Goal: Task Accomplishment & Management: Use online tool/utility

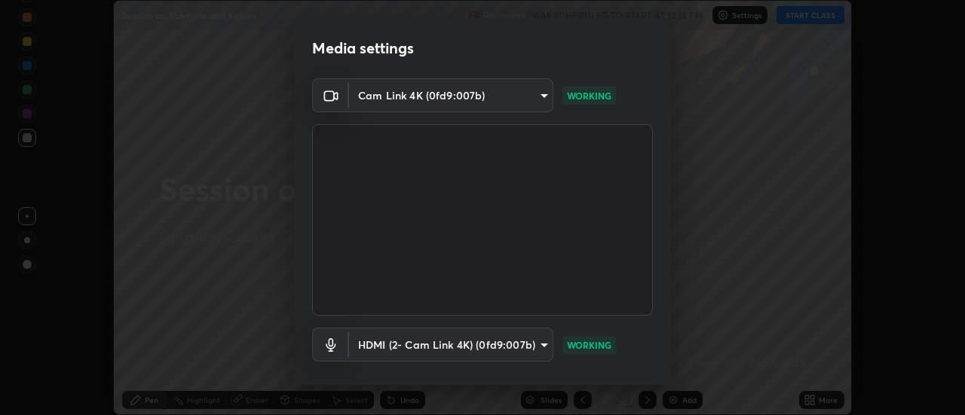
scroll to position [79, 0]
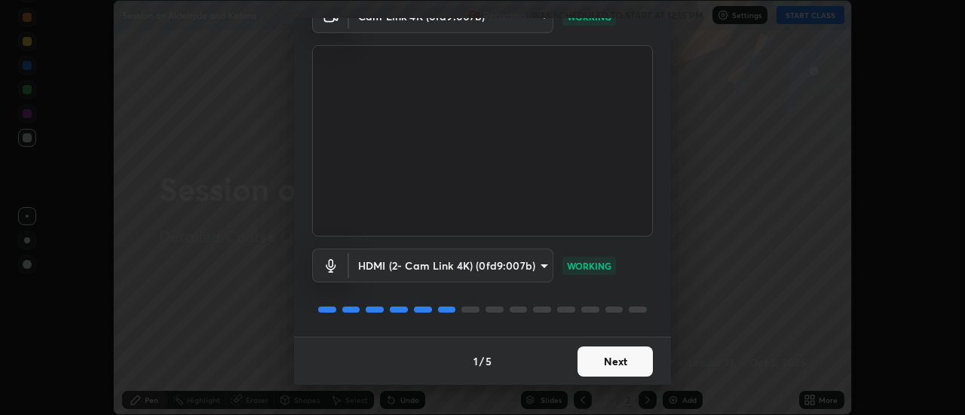
click at [618, 365] on button "Next" at bounding box center [614, 362] width 75 height 30
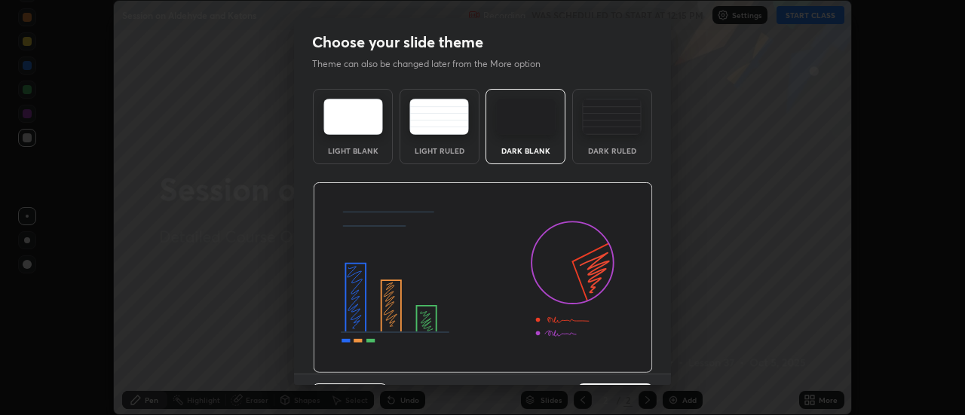
click at [619, 372] on img at bounding box center [483, 277] width 340 height 191
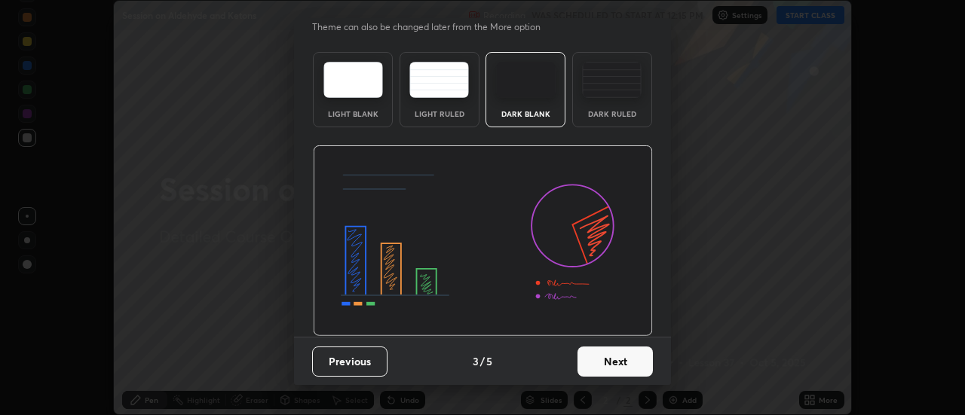
click at [614, 361] on button "Next" at bounding box center [614, 362] width 75 height 30
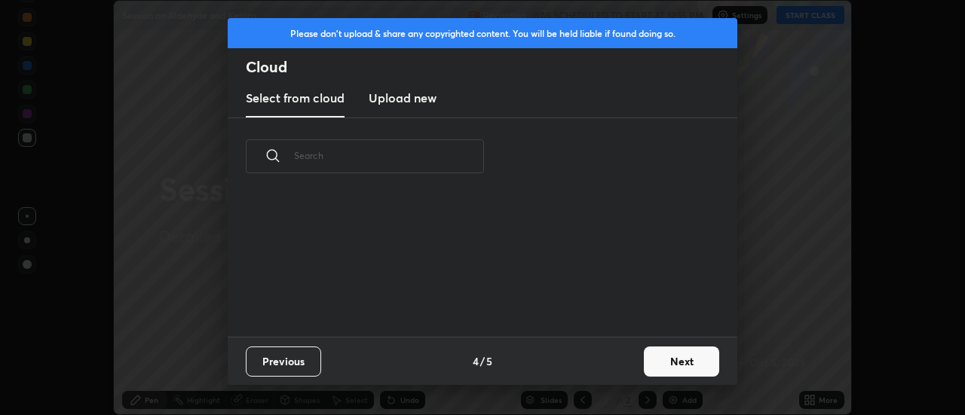
click at [615, 366] on div "Previous 4 / 5 Next" at bounding box center [483, 361] width 510 height 48
click at [674, 358] on button "Next" at bounding box center [681, 362] width 75 height 30
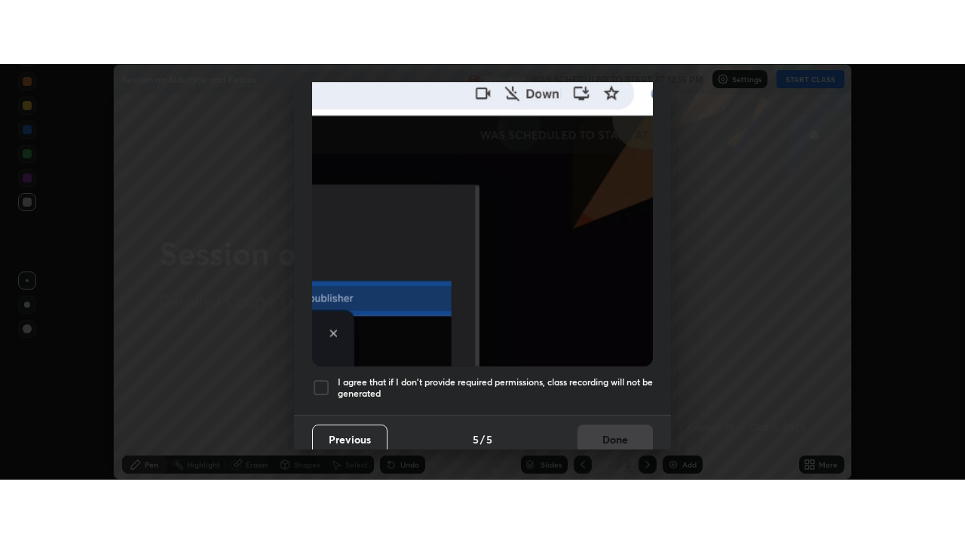
scroll to position [387, 0]
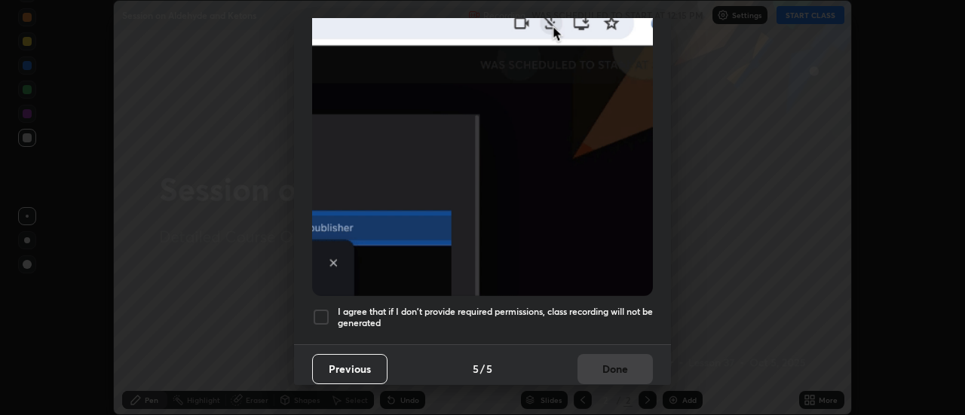
click at [617, 306] on h5 "I agree that if I don't provide required permissions, class recording will not …" at bounding box center [495, 317] width 315 height 23
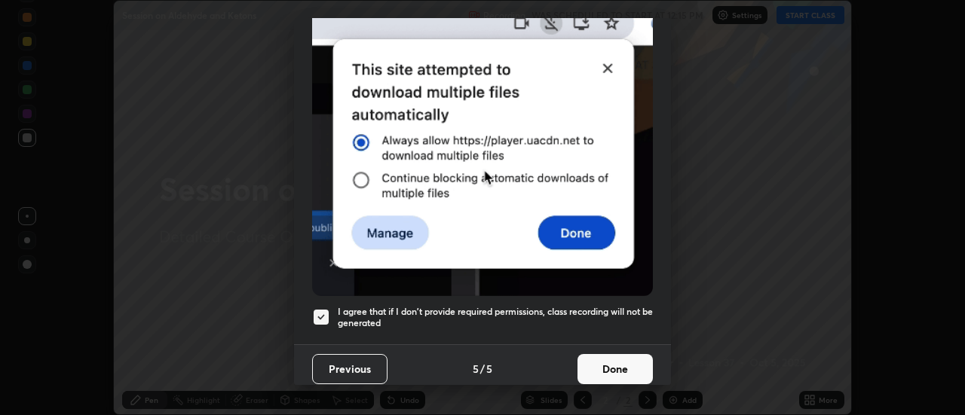
click at [618, 354] on button "Done" at bounding box center [614, 369] width 75 height 30
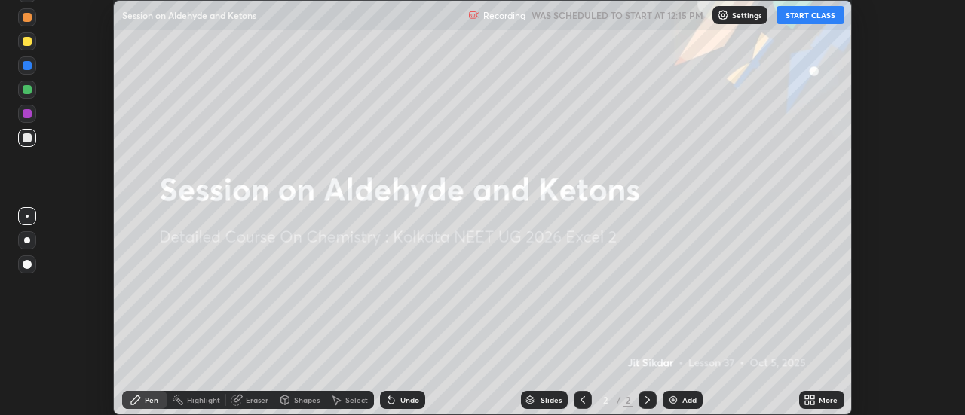
click at [819, 400] on div "More" at bounding box center [828, 400] width 19 height 8
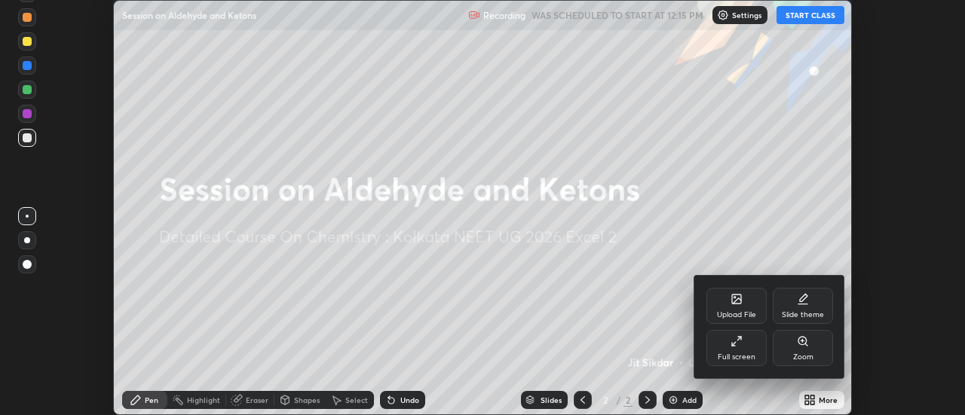
click at [748, 341] on div "Full screen" at bounding box center [736, 348] width 60 height 36
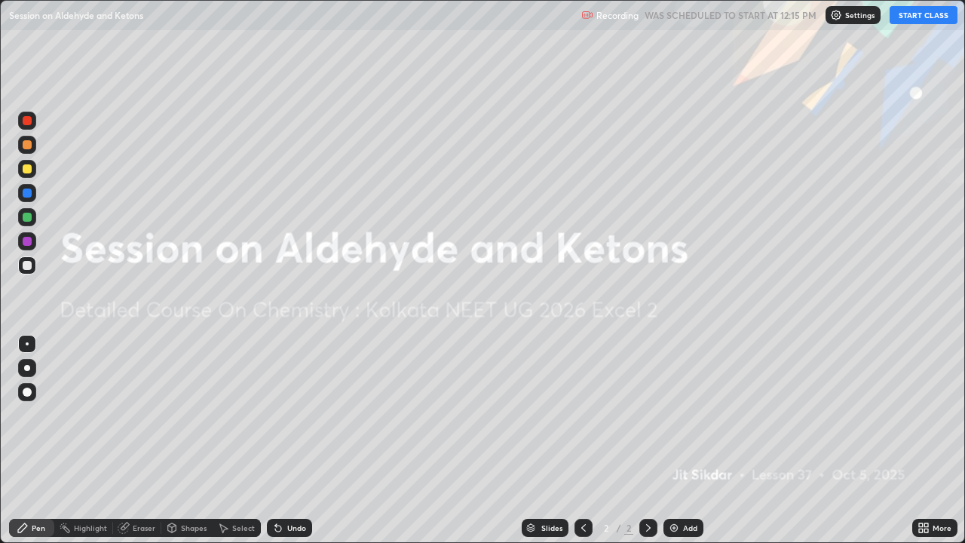
scroll to position [543, 965]
click at [922, 415] on icon at bounding box center [921, 525] width 4 height 4
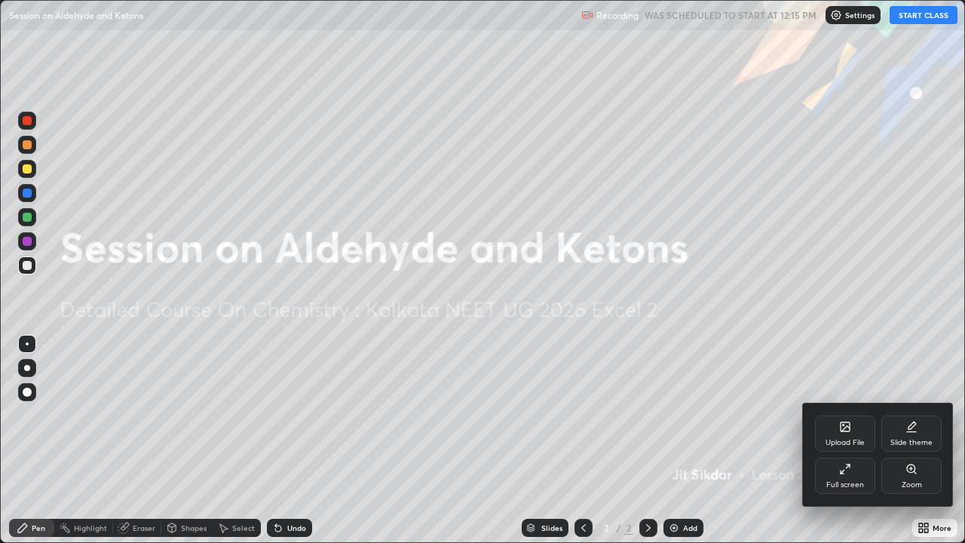
click at [846, 415] on div "Upload File" at bounding box center [845, 433] width 60 height 36
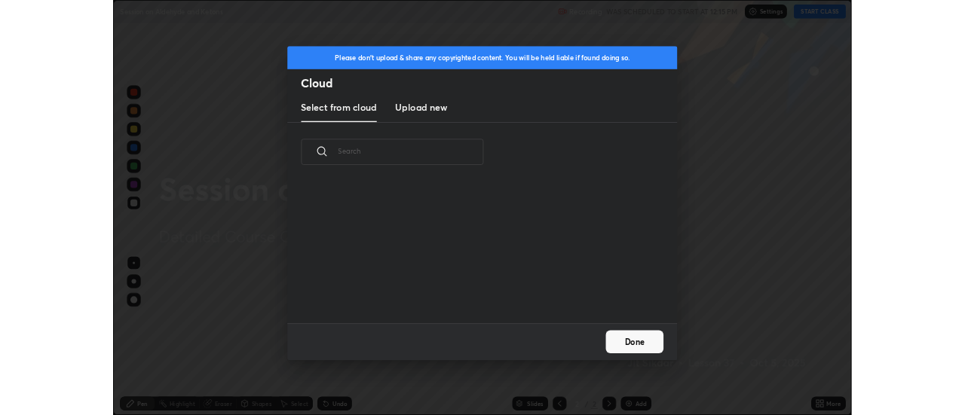
scroll to position [185, 484]
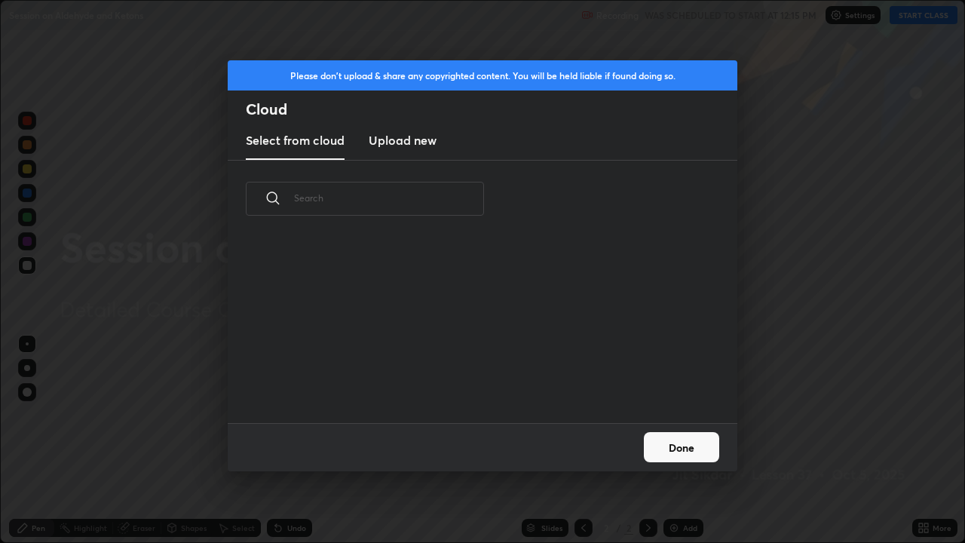
click at [411, 134] on h3 "Upload new" at bounding box center [403, 140] width 68 height 18
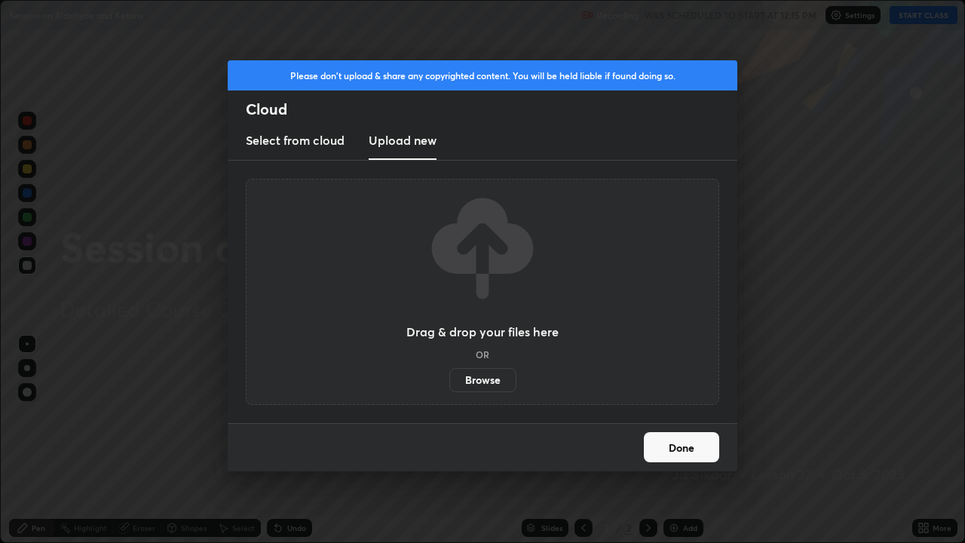
click at [470, 382] on label "Browse" at bounding box center [482, 380] width 67 height 24
click at [449, 382] on input "Browse" at bounding box center [449, 380] width 0 height 24
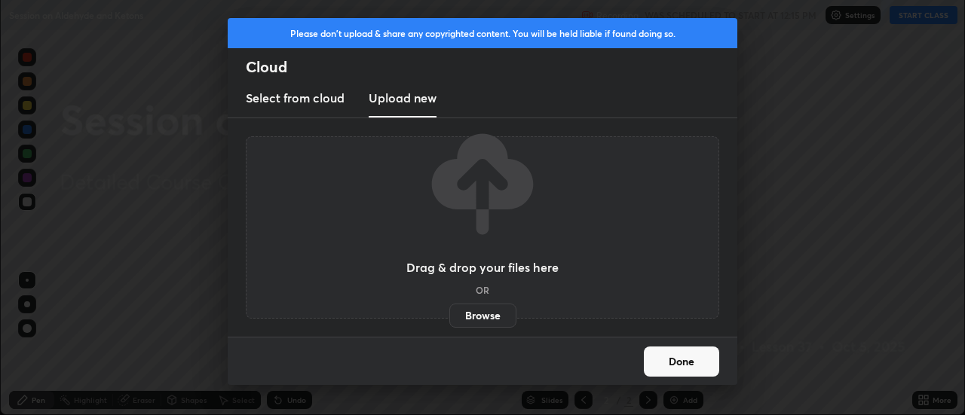
scroll to position [74962, 74413]
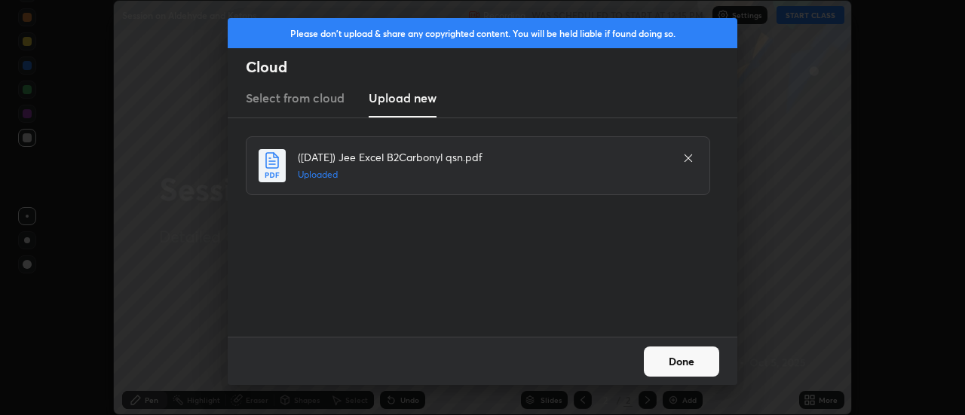
click at [662, 358] on button "Done" at bounding box center [681, 362] width 75 height 30
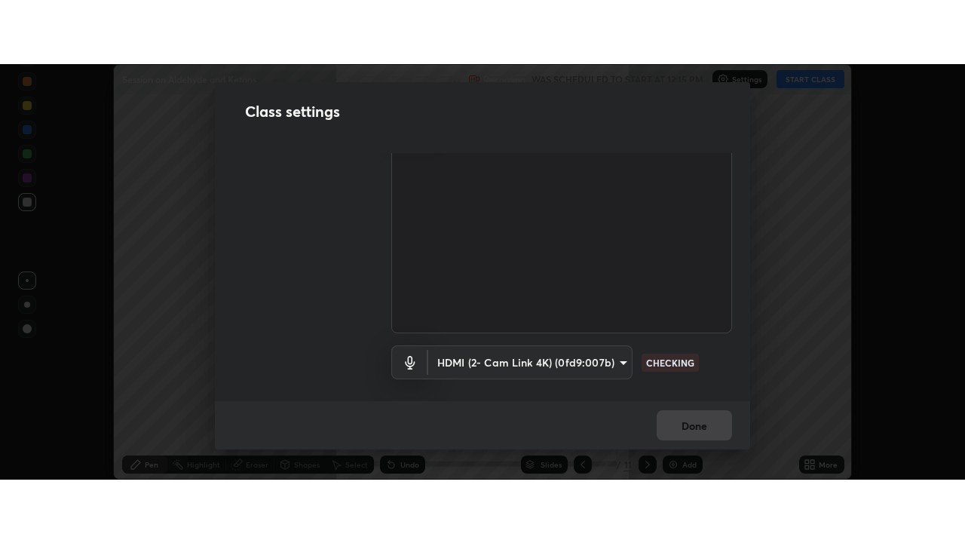
scroll to position [94, 0]
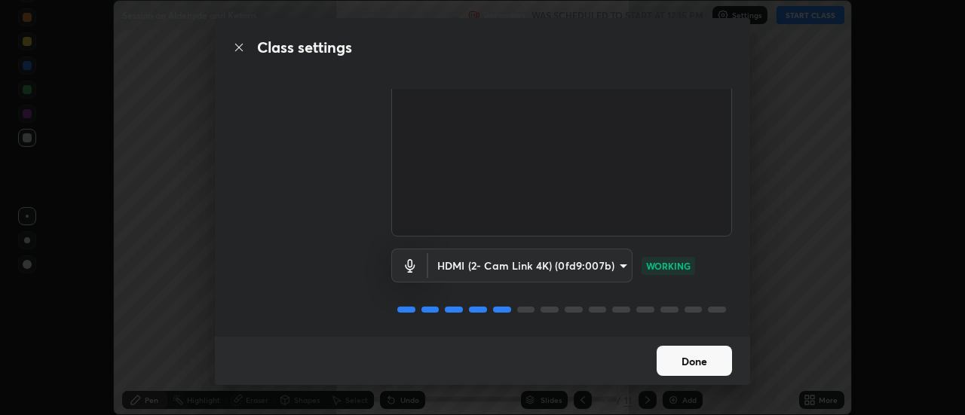
click at [687, 356] on button "Done" at bounding box center [694, 361] width 75 height 30
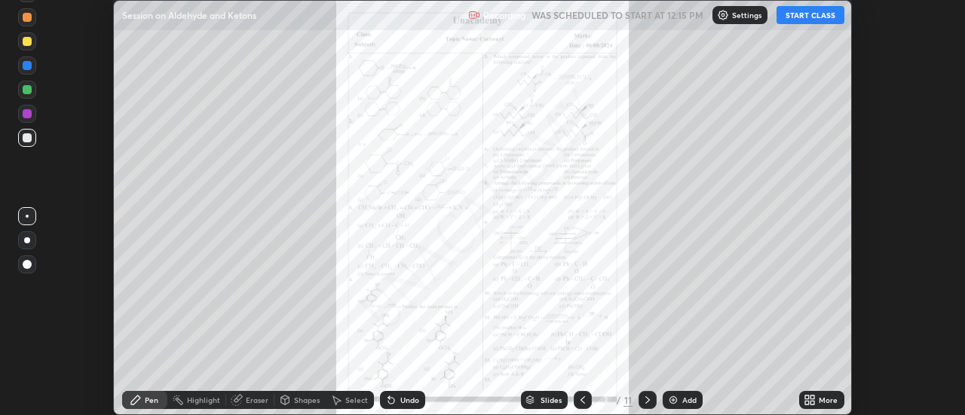
click at [813, 402] on icon at bounding box center [813, 403] width 4 height 4
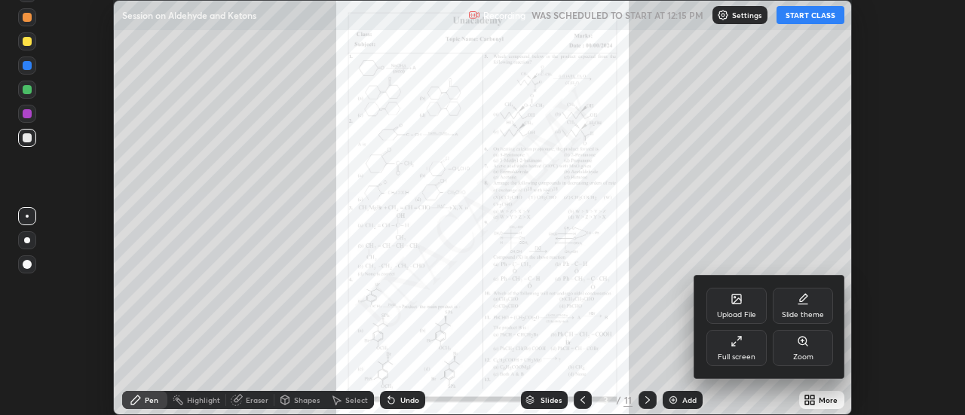
click at [732, 357] on div "Full screen" at bounding box center [737, 358] width 38 height 8
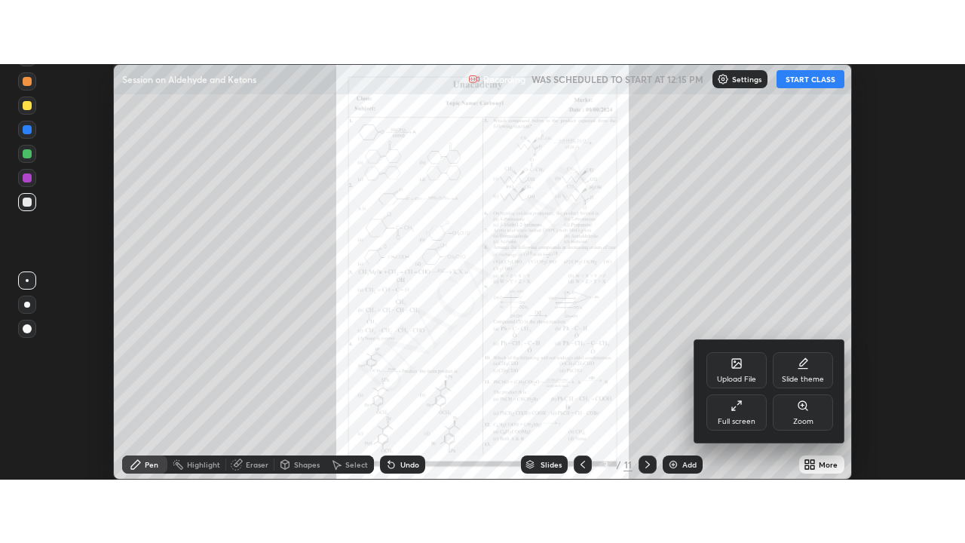
scroll to position [543, 965]
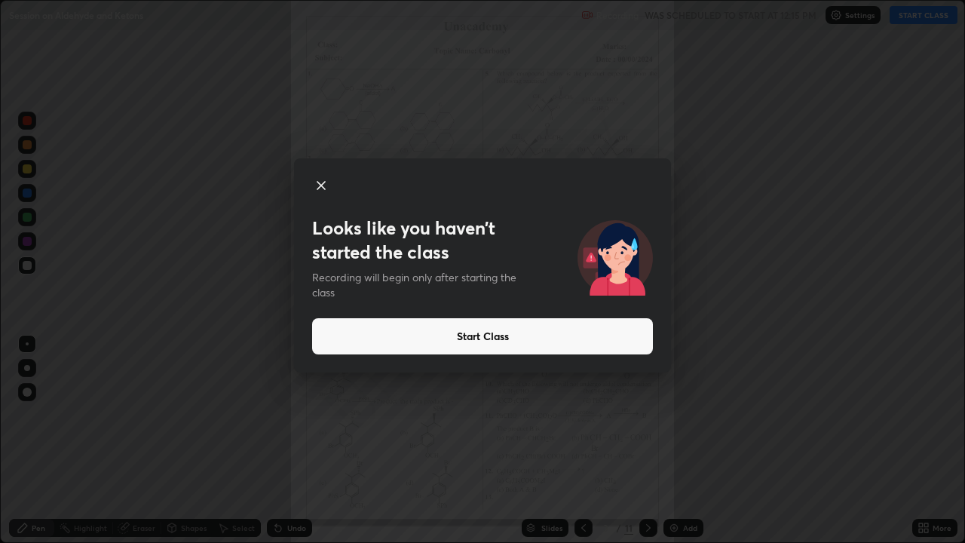
click at [415, 336] on button "Start Class" at bounding box center [482, 336] width 341 height 36
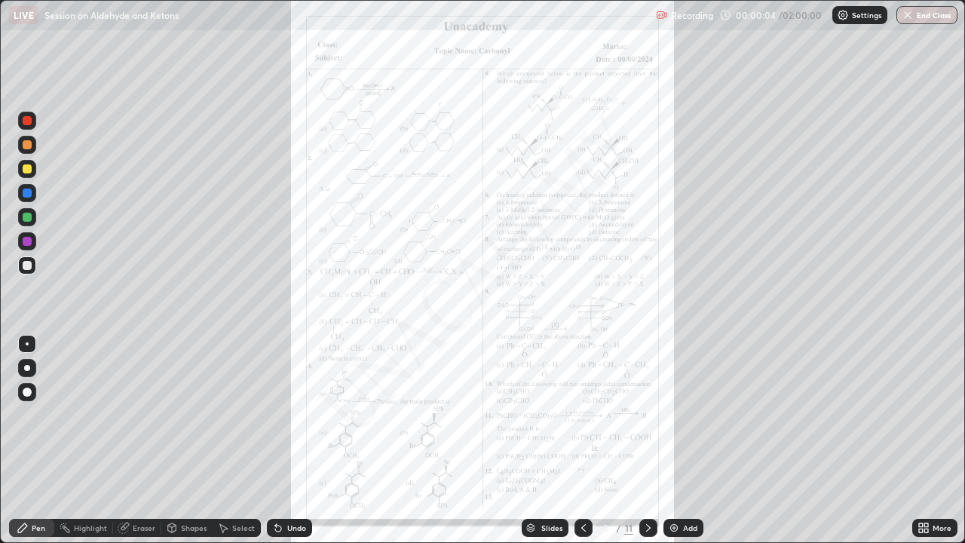
click at [932, 415] on div "More" at bounding box center [941, 528] width 19 height 8
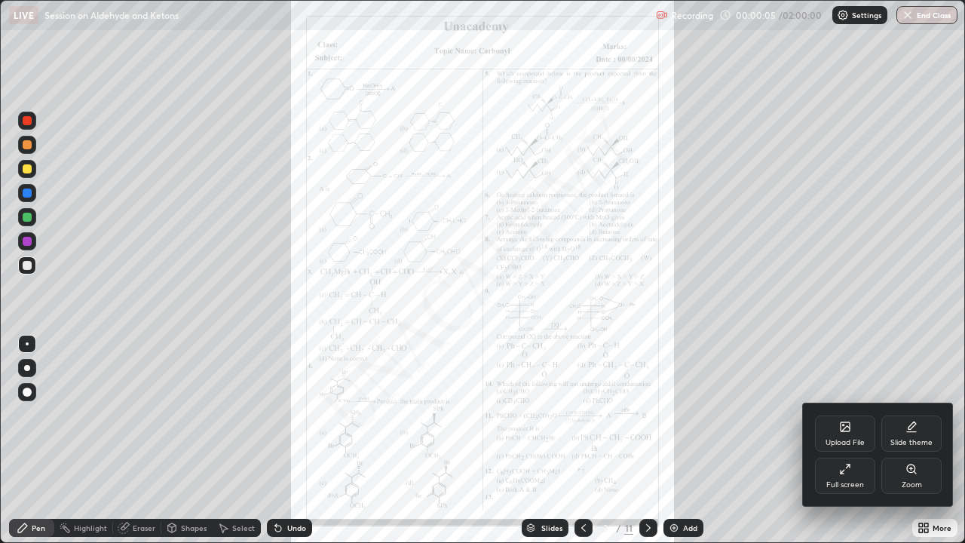
click at [802, 342] on div at bounding box center [482, 271] width 965 height 543
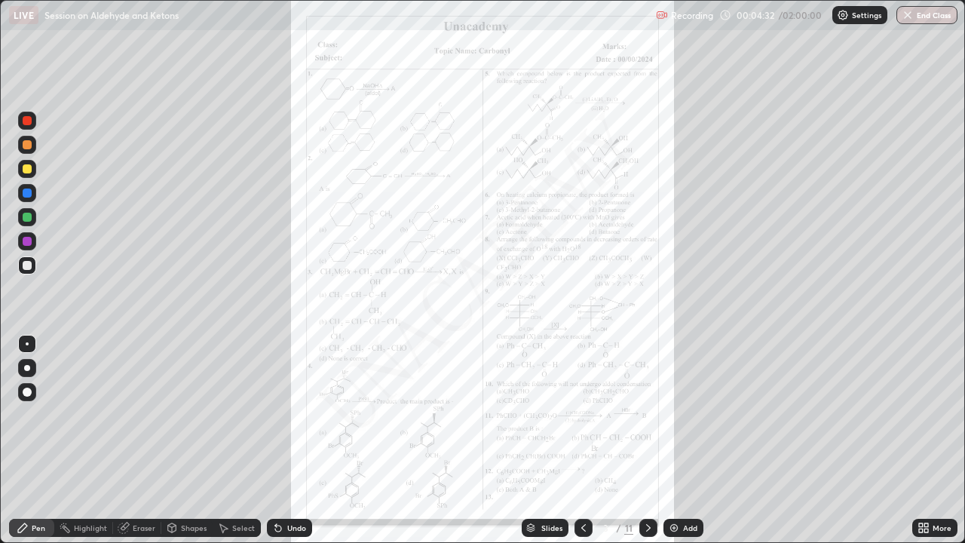
click at [932, 415] on div "More" at bounding box center [934, 528] width 45 height 18
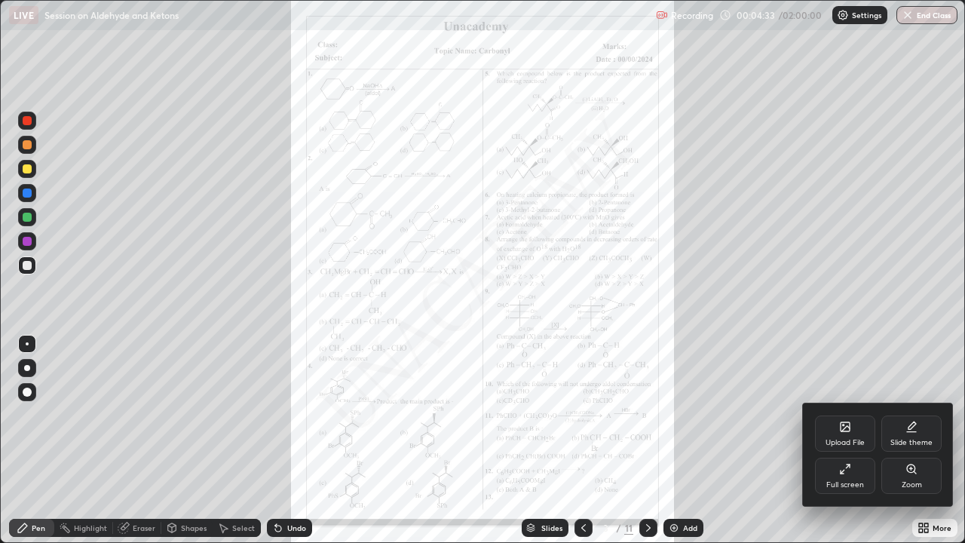
click at [911, 415] on div "Zoom" at bounding box center [911, 476] width 60 height 36
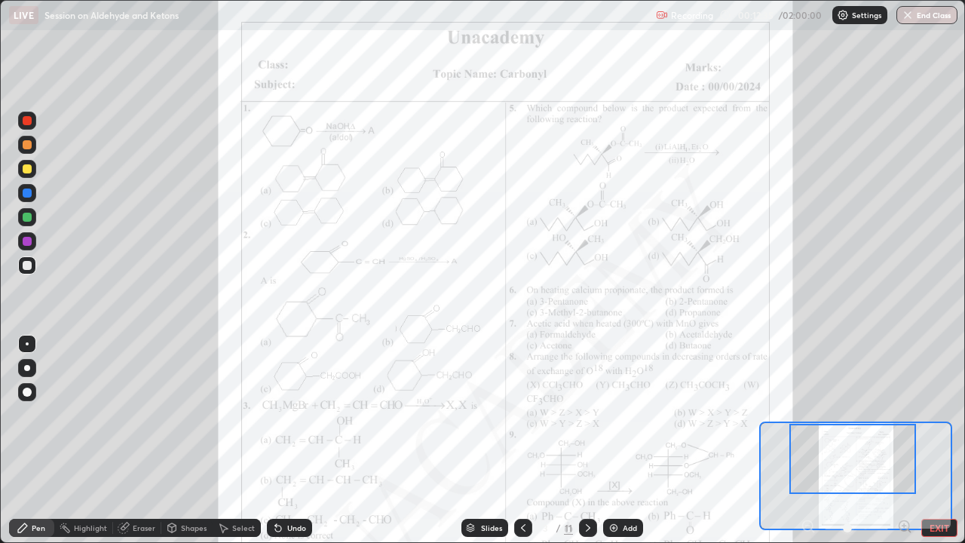
click at [31, 170] on div at bounding box center [27, 168] width 9 height 9
click at [298, 415] on div "Undo" at bounding box center [289, 528] width 45 height 18
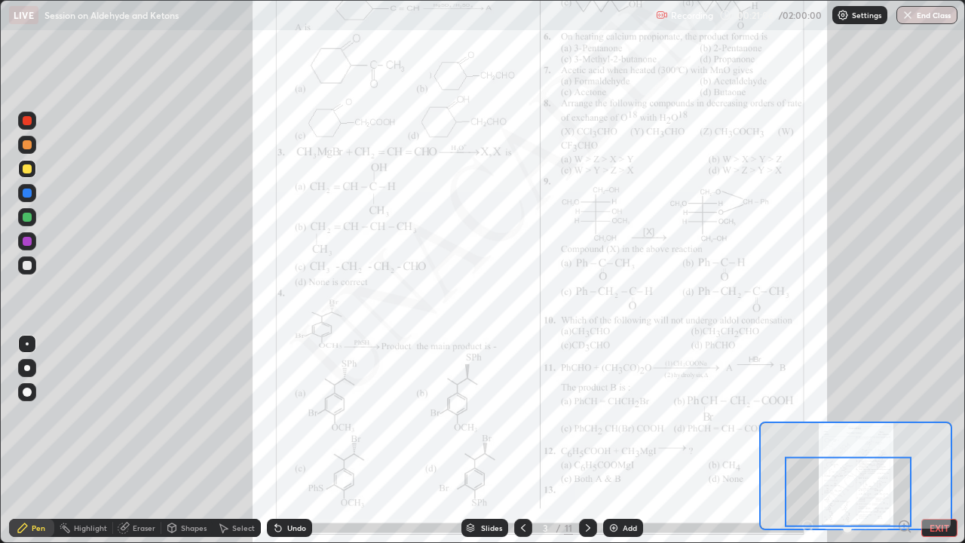
click at [589, 415] on icon at bounding box center [588, 528] width 12 height 12
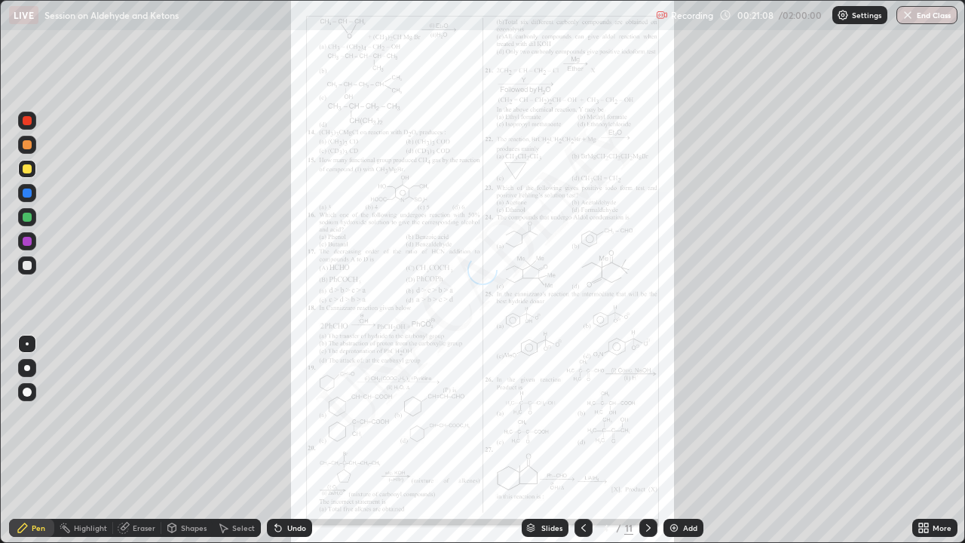
click at [932, 415] on div "More" at bounding box center [941, 528] width 19 height 8
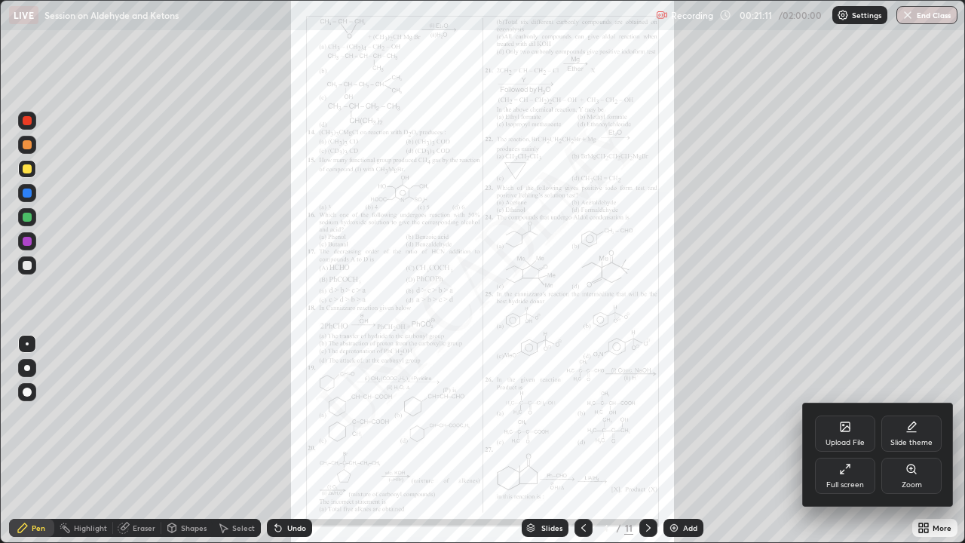
click at [910, 415] on div "Zoom" at bounding box center [911, 476] width 60 height 36
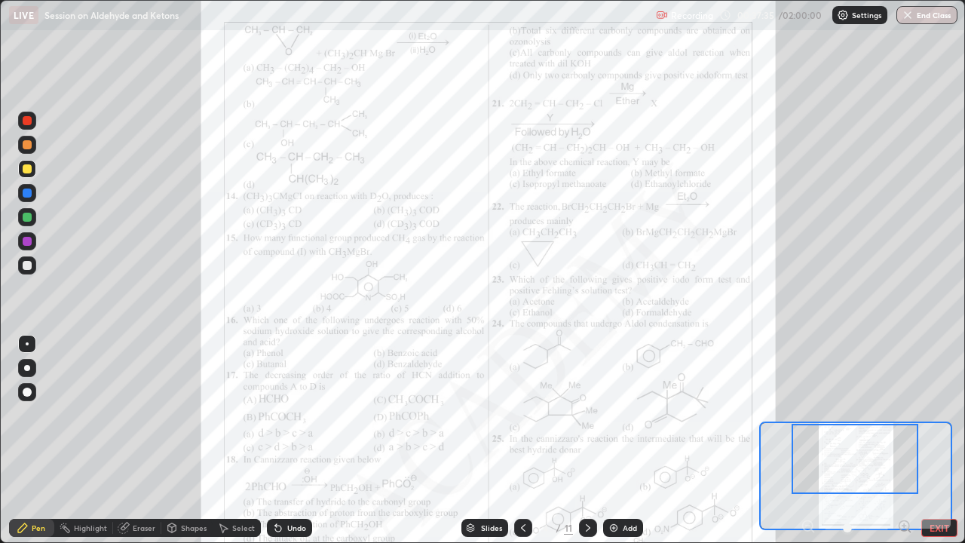
click at [931, 415] on button "EXIT" at bounding box center [939, 528] width 36 height 18
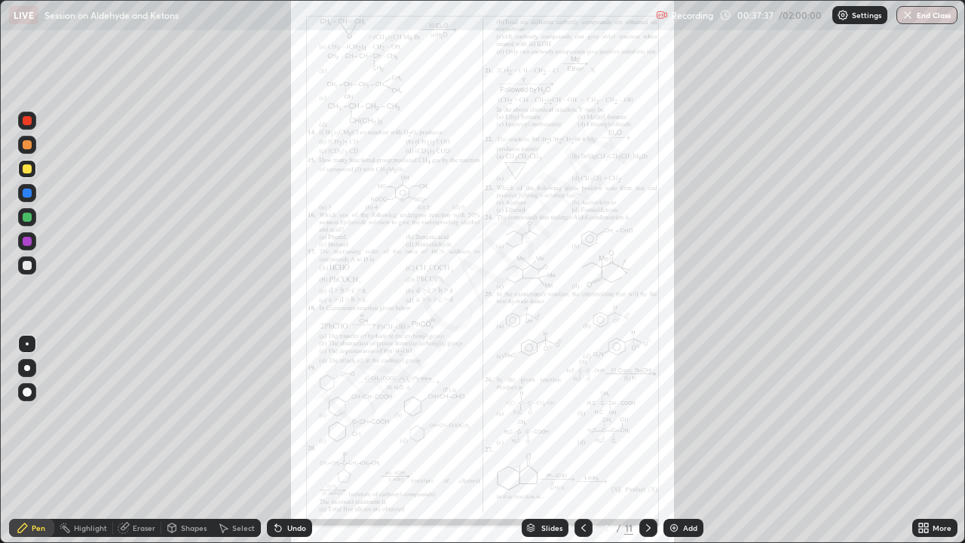
click at [651, 415] on icon at bounding box center [648, 528] width 12 height 12
click at [646, 415] on icon at bounding box center [648, 528] width 12 height 12
click at [653, 415] on div at bounding box center [648, 528] width 18 height 18
click at [298, 415] on div "Undo" at bounding box center [289, 528] width 45 height 18
click at [134, 415] on div "Eraser" at bounding box center [144, 528] width 23 height 8
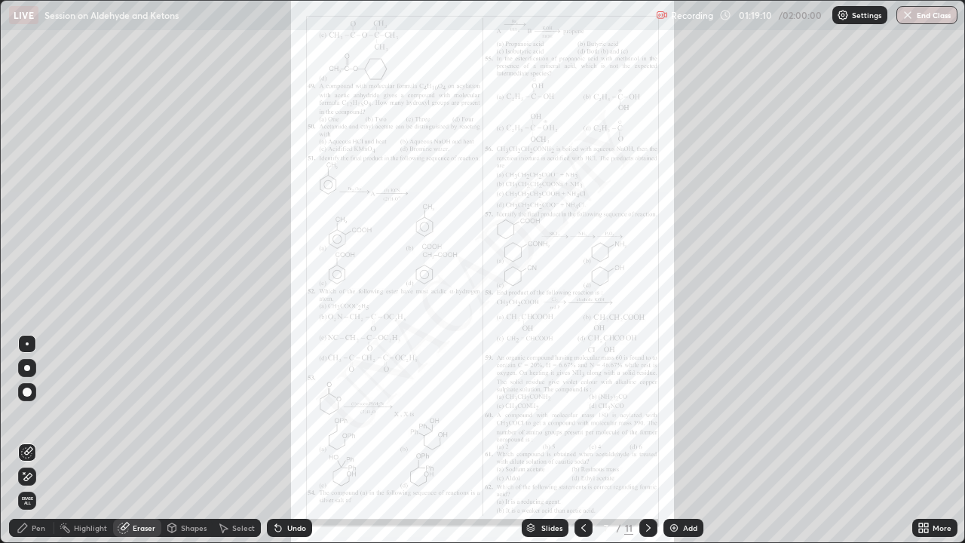
click at [38, 415] on div "Pen" at bounding box center [39, 528] width 14 height 8
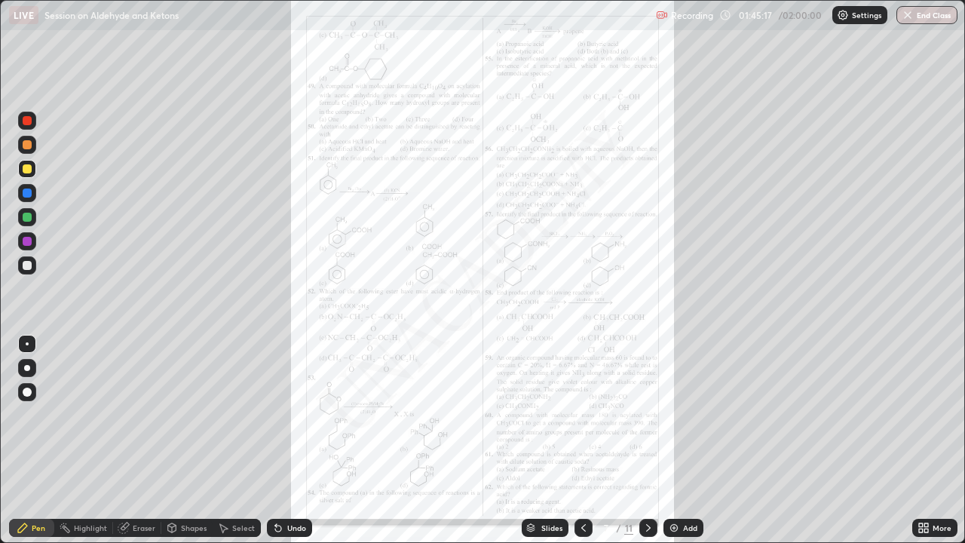
click at [931, 9] on button "End Class" at bounding box center [926, 15] width 61 height 18
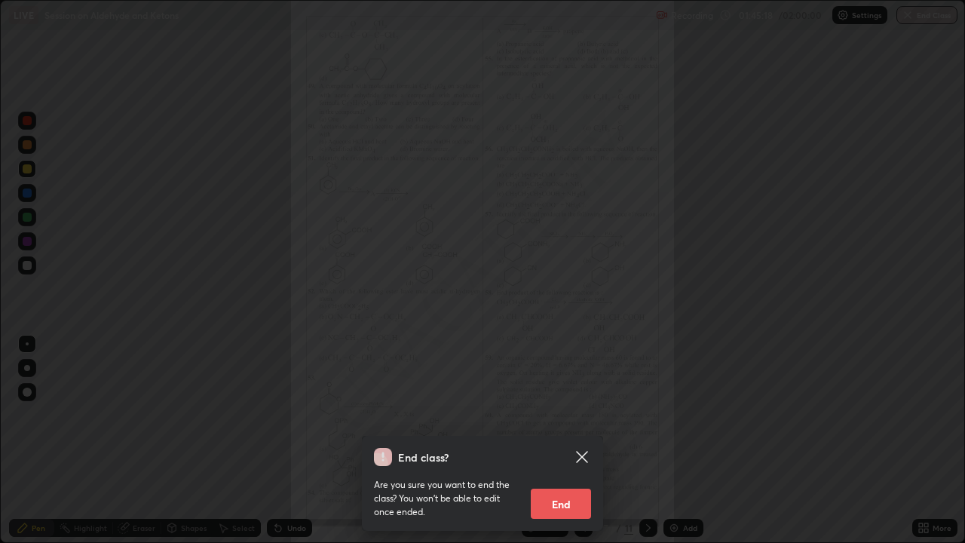
click at [571, 415] on button "End" at bounding box center [561, 503] width 60 height 30
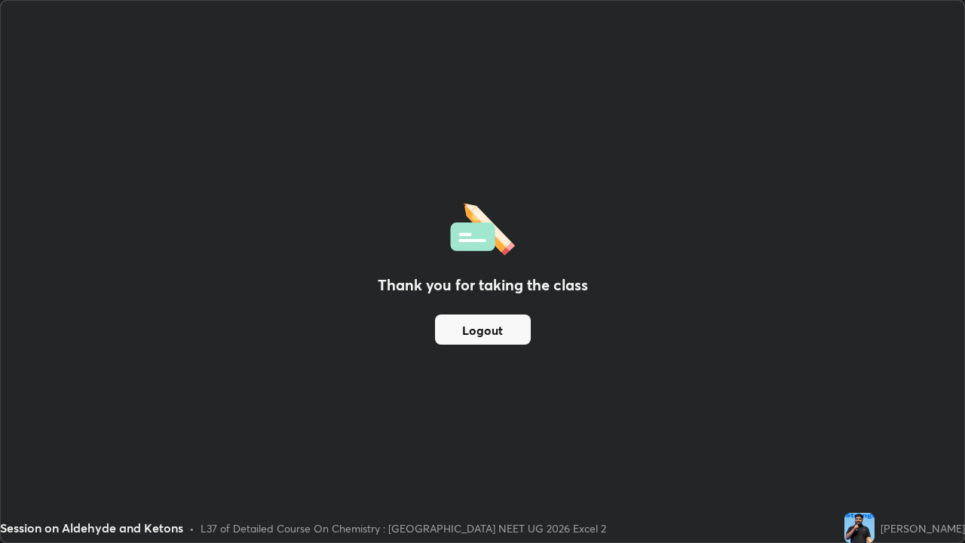
click at [336, 415] on div "Thank you for taking the class Logout" at bounding box center [482, 271] width 963 height 541
